Goal: Information Seeking & Learning: Learn about a topic

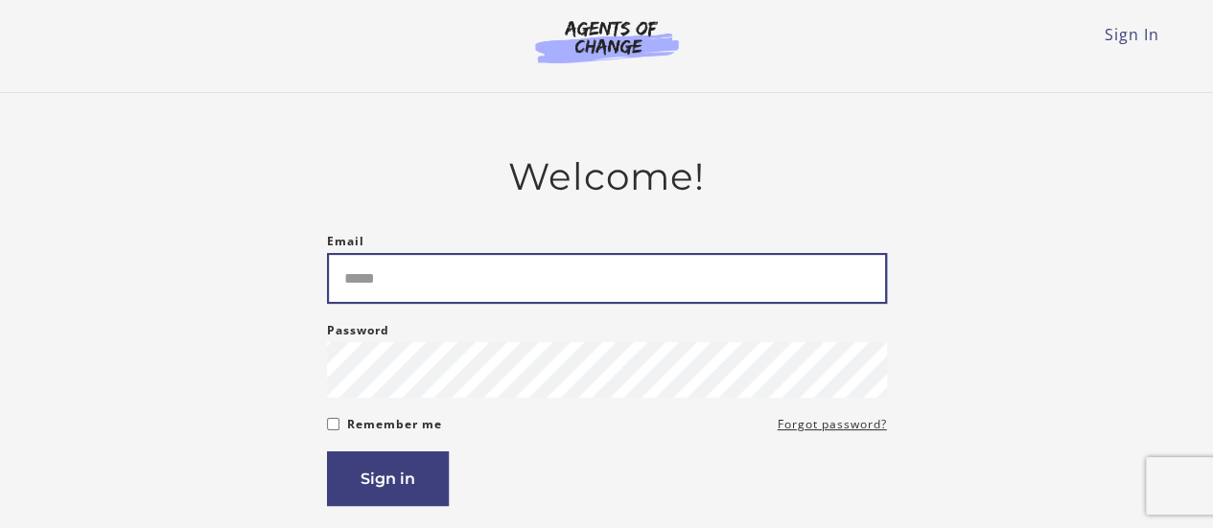
click at [593, 254] on input "Email" at bounding box center [607, 278] width 560 height 51
click at [581, 274] on input "Email" at bounding box center [607, 278] width 560 height 51
type input "**********"
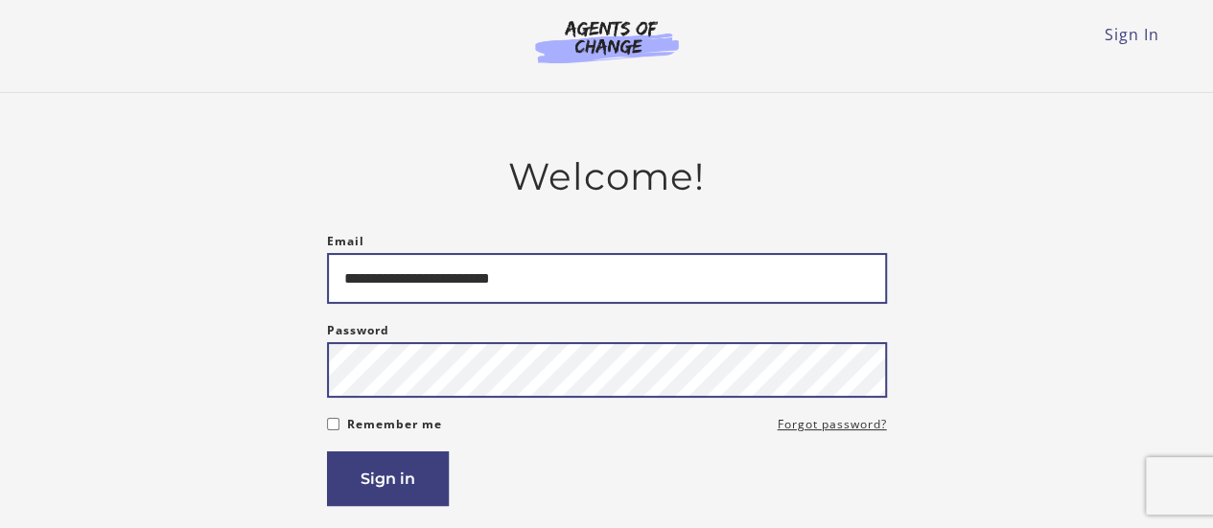
click at [327, 452] on button "Sign in" at bounding box center [388, 479] width 122 height 55
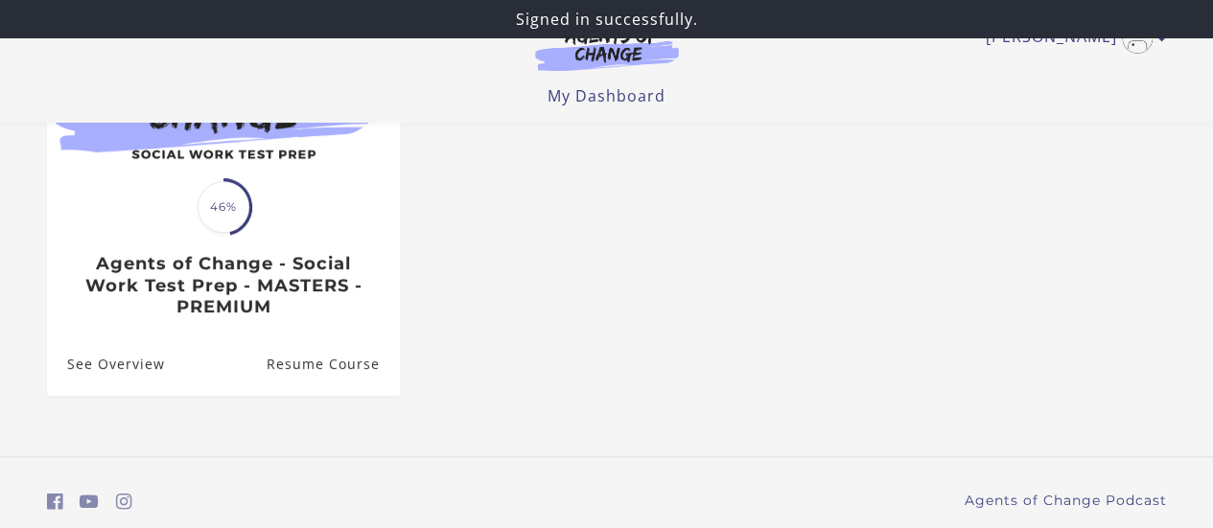
scroll to position [291, 0]
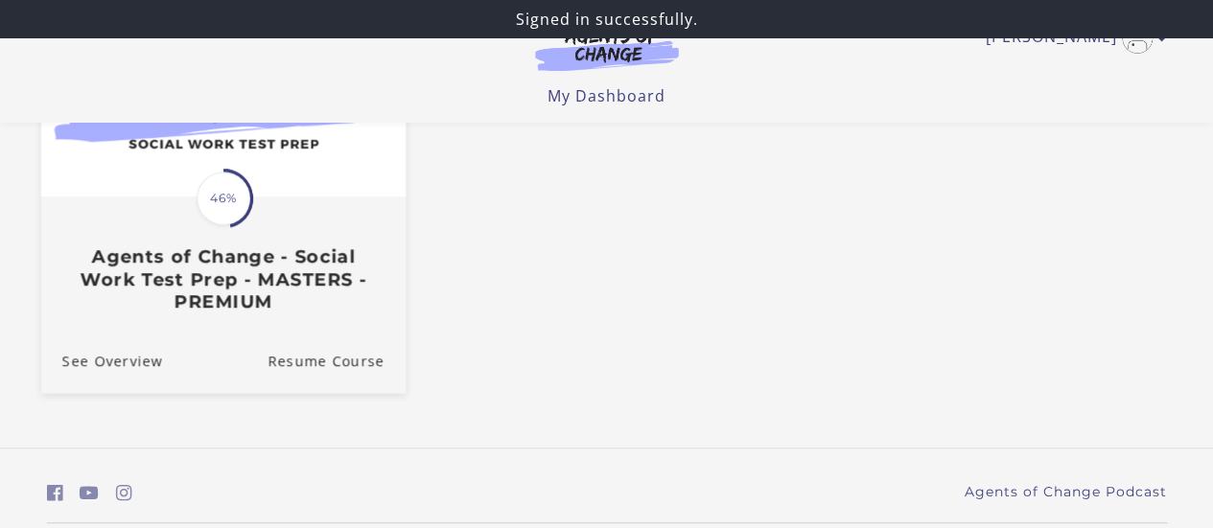
click at [226, 252] on h3 "Agents of Change - Social Work Test Prep - MASTERS - PREMIUM" at bounding box center [222, 279] width 322 height 67
